Goal: Information Seeking & Learning: Learn about a topic

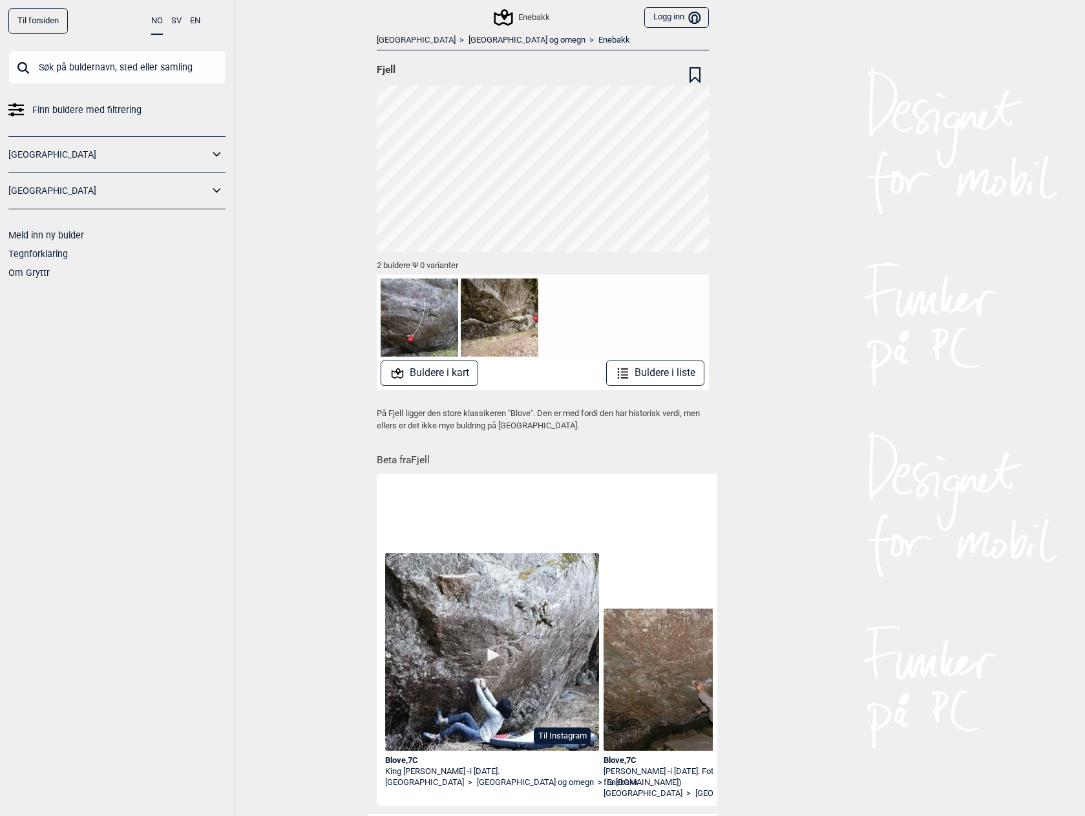
click at [423, 320] on img at bounding box center [419, 317] width 78 height 78
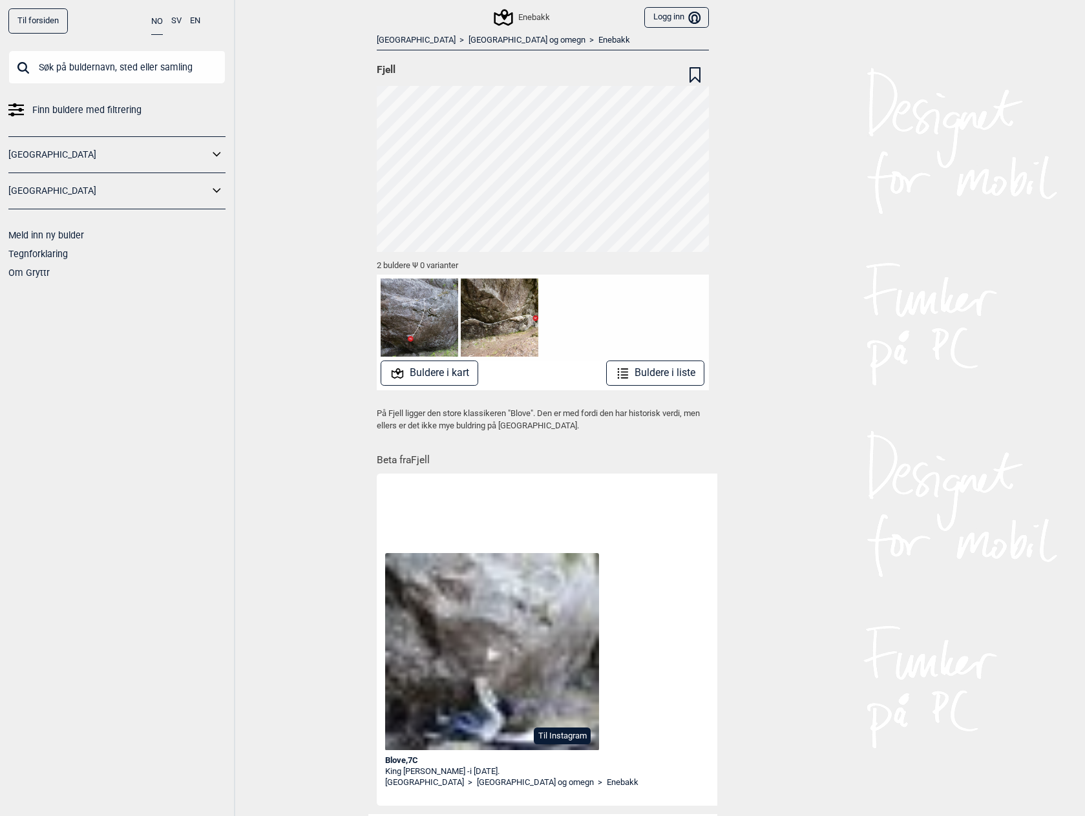
click at [510, 317] on img at bounding box center [500, 317] width 78 height 78
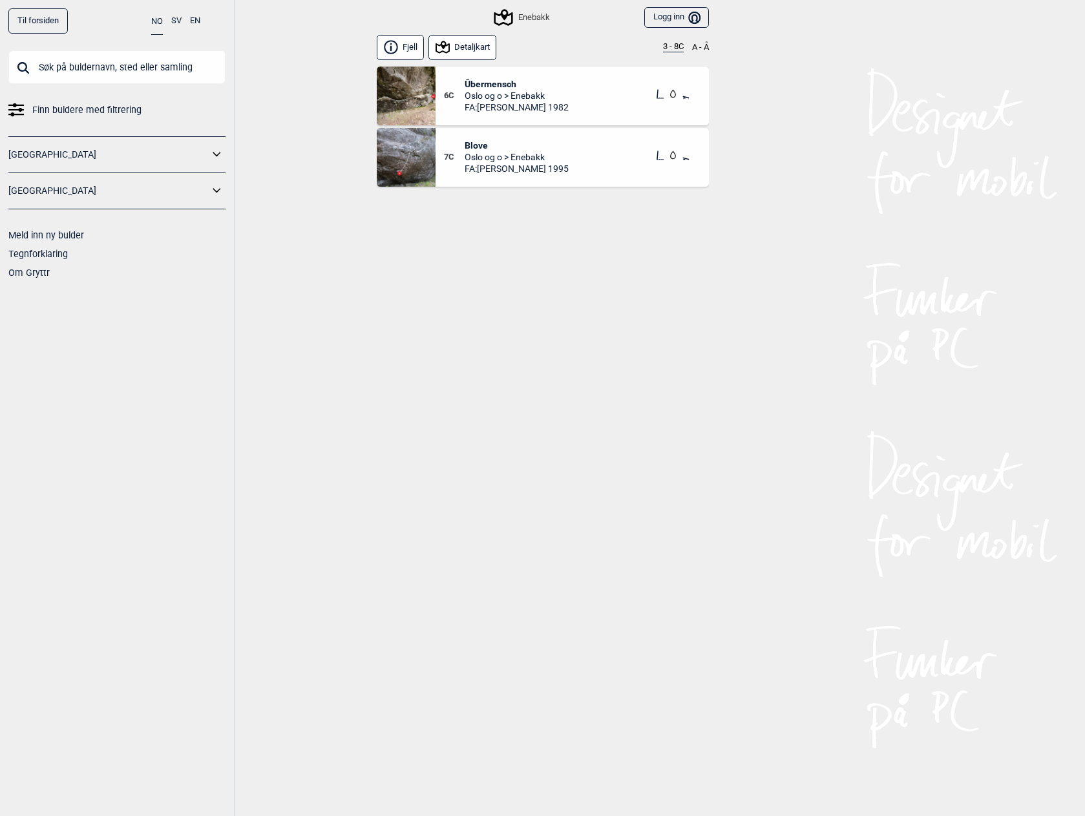
click at [403, 154] on img at bounding box center [406, 157] width 59 height 59
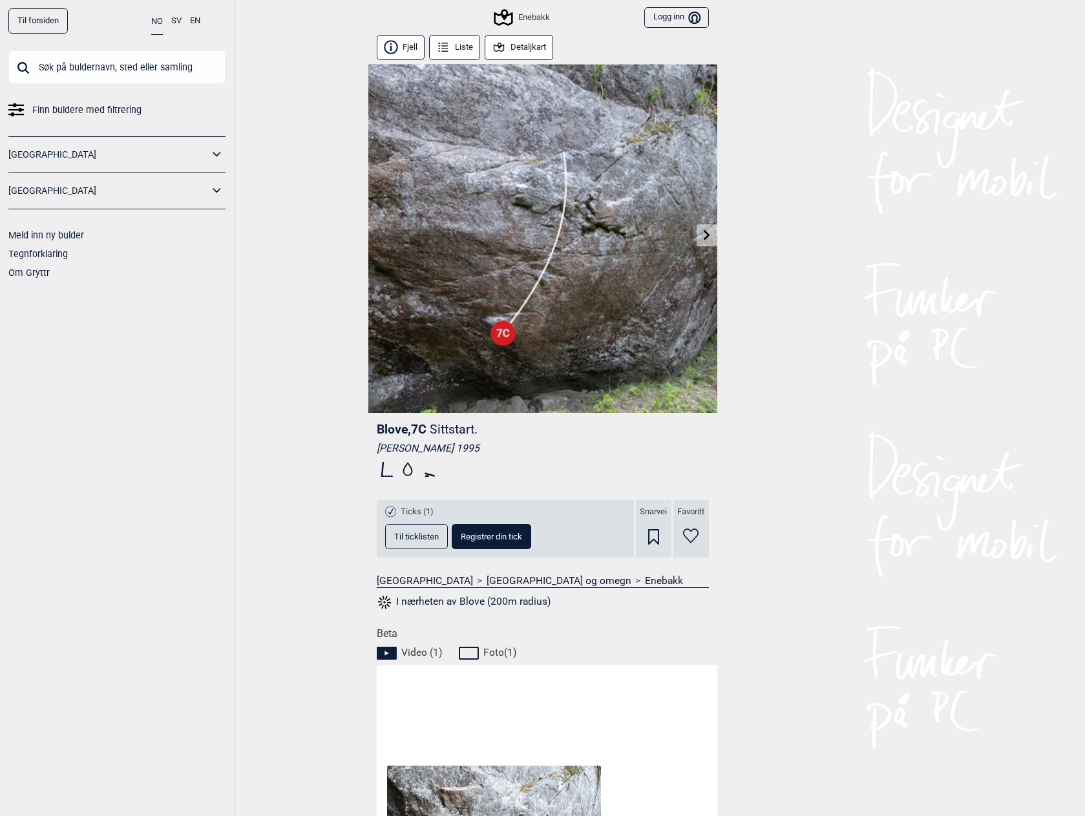
click at [704, 238] on icon at bounding box center [706, 234] width 6 height 10
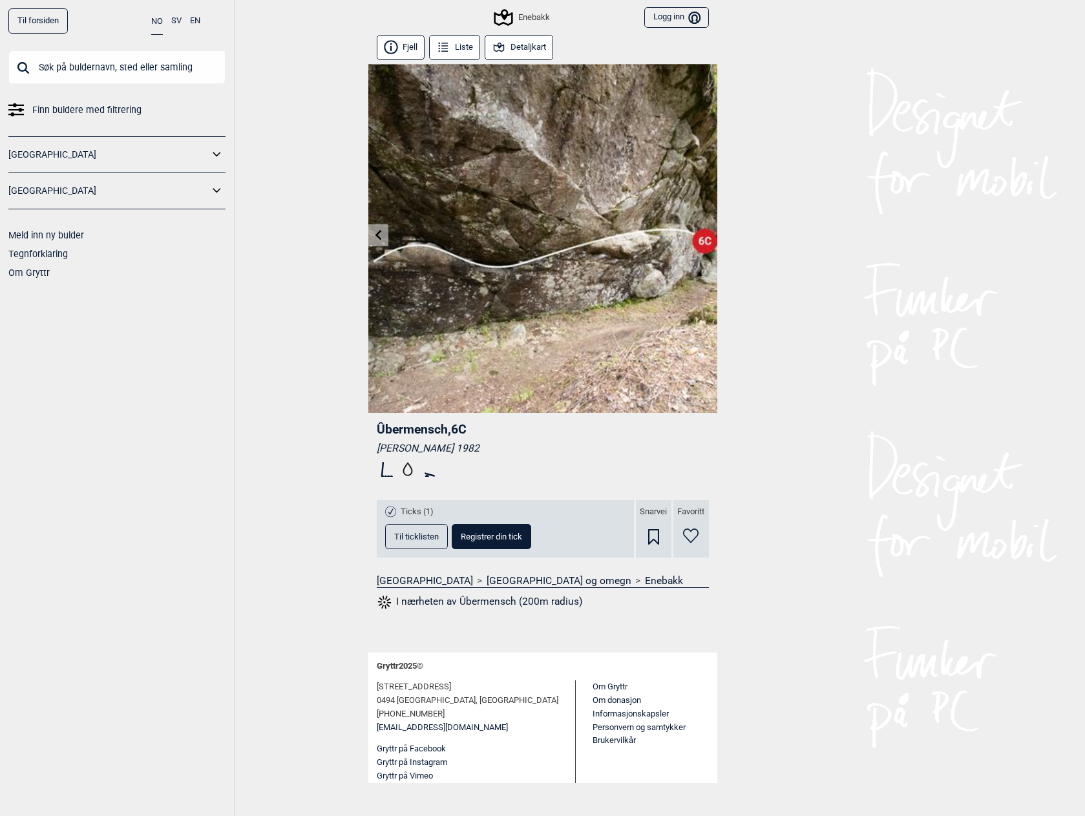
click at [704, 238] on img at bounding box center [542, 238] width 349 height 349
click at [379, 226] on link at bounding box center [378, 235] width 20 height 21
